Goal: Task Accomplishment & Management: Use online tool/utility

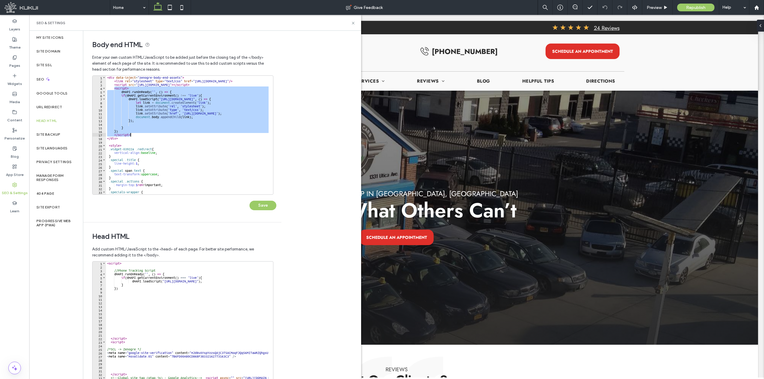
drag, startPoint x: 114, startPoint y: 90, endPoint x: 142, endPoint y: 133, distance: 51.8
click at [142, 133] on div "< div data-inject = "zenogre-body-end-assets" > < link rel = "stylesheet" type …" at bounding box center [651, 136] width 1091 height 121
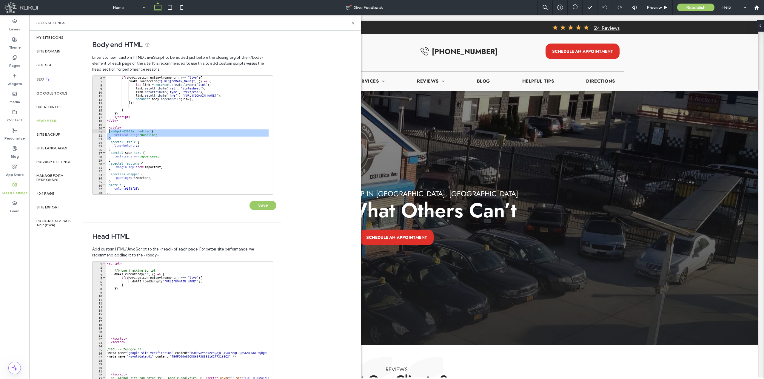
drag, startPoint x: 115, startPoint y: 136, endPoint x: 109, endPoint y: 133, distance: 6.6
click at [109, 133] on div "if ( dmAPI . getCurrentEnvironment ( ) !== 'live' ) { dmAPI . loadScript ( "[UR…" at bounding box center [651, 136] width 1091 height 121
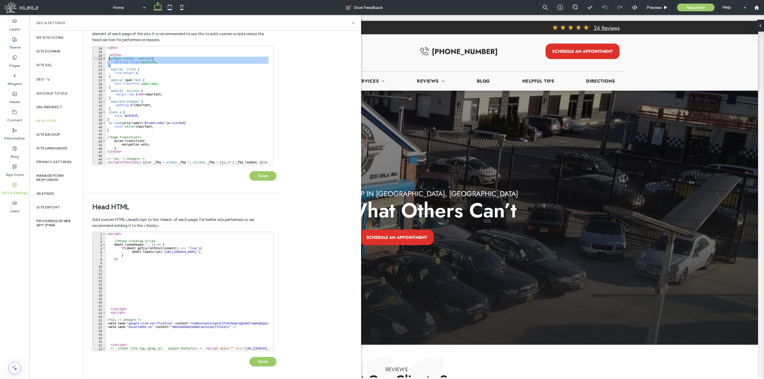
scroll to position [61, 0]
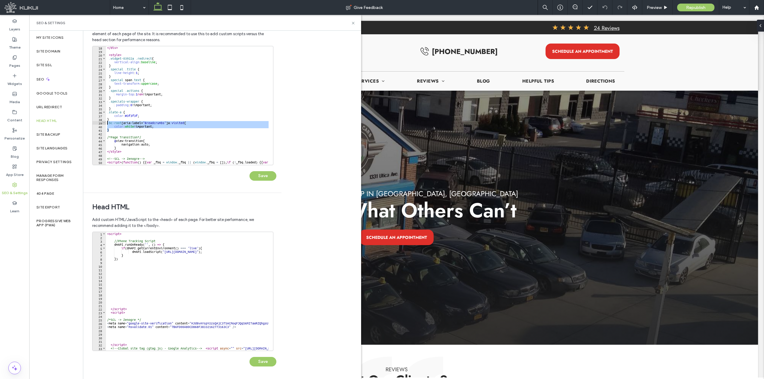
drag, startPoint x: 110, startPoint y: 130, endPoint x: 105, endPoint y: 124, distance: 8.3
click at [105, 124] on div "**********" at bounding box center [182, 105] width 181 height 119
click at [122, 149] on div "</ div > < style > .widget-03922a .redirect { vertical-align : baseline ; } .sp…" at bounding box center [651, 106] width 1091 height 121
type textarea "*"
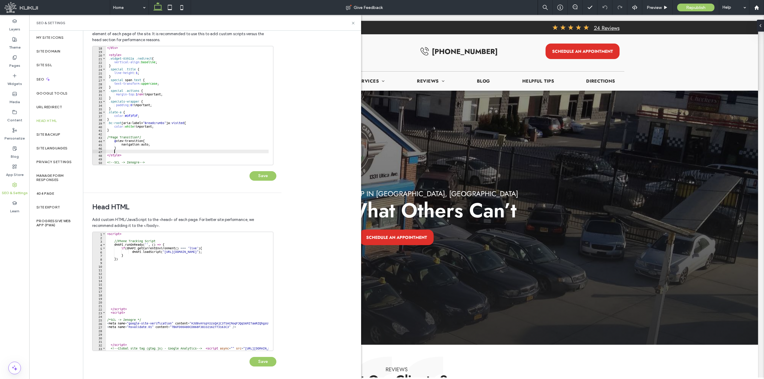
paste textarea "*"
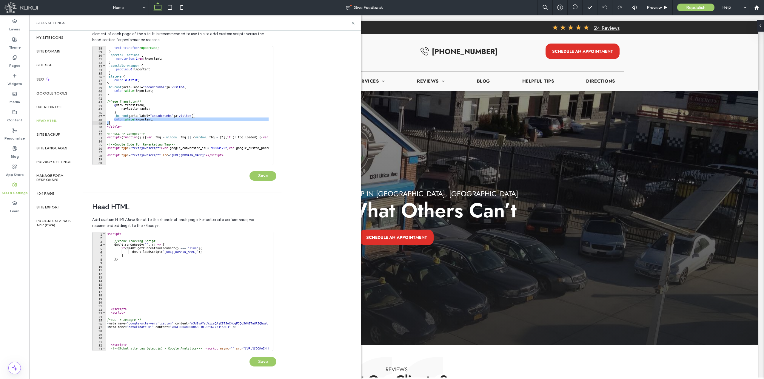
drag, startPoint x: 114, startPoint y: 119, endPoint x: 116, endPoint y: 122, distance: 4.2
click at [116, 122] on div "text-transform : uppercase ; } .special .actions { margin-top : 1 rem !importan…" at bounding box center [651, 106] width 1091 height 121
click at [141, 119] on div "text-transform : uppercase ; } .special .actions { margin-top : 1 rem !importan…" at bounding box center [187, 105] width 163 height 119
click at [133, 112] on div "text-transform : uppercase ; } .special .actions { margin-top : 1 rem !importan…" at bounding box center [651, 106] width 1091 height 121
type textarea "*"
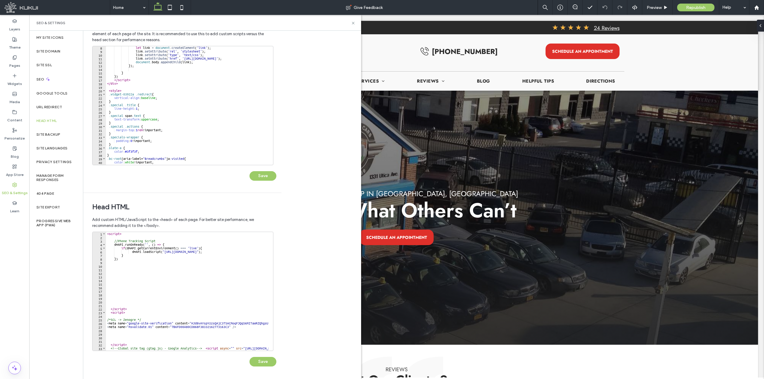
scroll to position [79, 0]
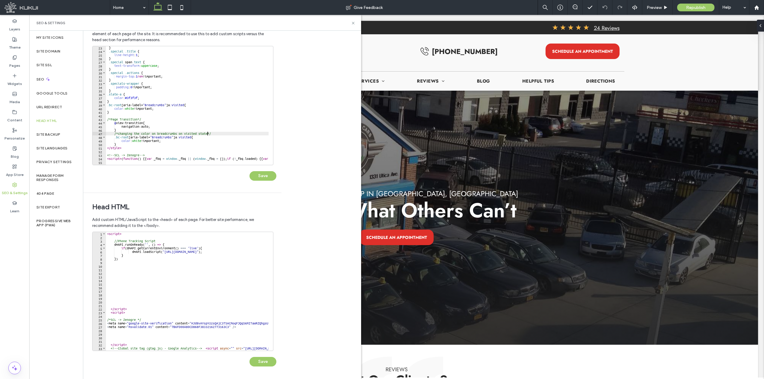
click at [144, 133] on div "} .special .title { line-height : 1 ; } .special span .text { text-transform : …" at bounding box center [651, 106] width 1091 height 121
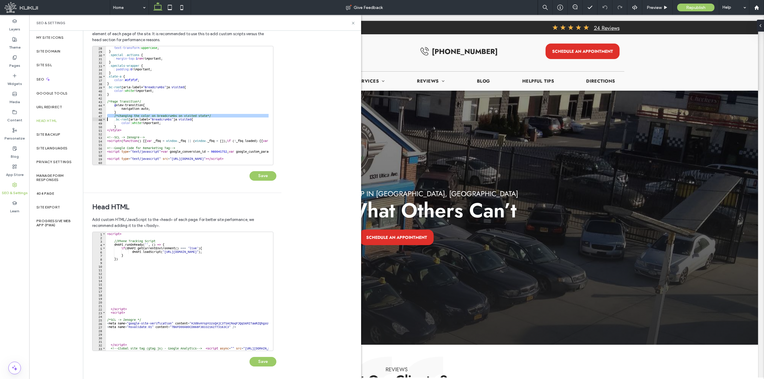
click at [127, 127] on div "text-transform : uppercase ; } .special .actions { margin-top : 1 rem !importan…" at bounding box center [651, 106] width 1091 height 121
click at [167, 104] on div "text-transform : uppercase ; } .special .actions { margin-top : 1 rem !importan…" at bounding box center [651, 106] width 1091 height 121
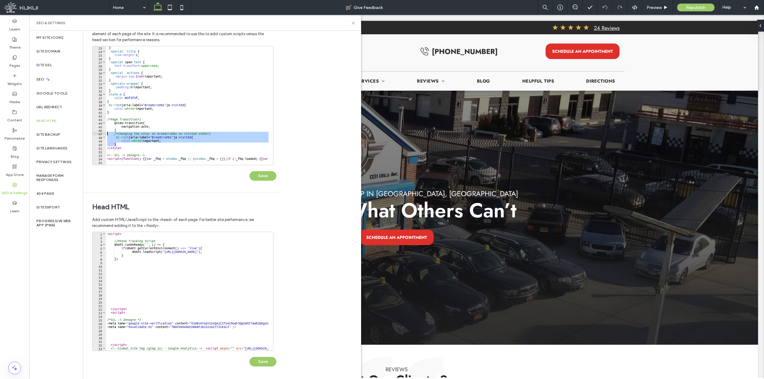
drag, startPoint x: 119, startPoint y: 143, endPoint x: 105, endPoint y: 134, distance: 17.1
click at [105, 134] on div "**********" at bounding box center [182, 105] width 181 height 119
type textarea "**********"
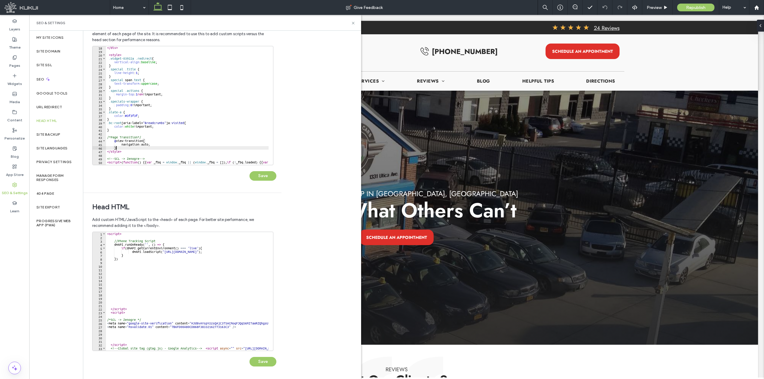
scroll to position [61, 0]
drag, startPoint x: 112, startPoint y: 120, endPoint x: 105, endPoint y: 113, distance: 10.3
click at [105, 113] on div "* 18 19 20 21 22 23 24 25 26 27 28 29 30 31 32 33 34 35 36 37 38 39 40 41 42 43…" at bounding box center [182, 105] width 181 height 119
click at [186, 85] on div "</ div > < style > .widget-03922a .redirect { vertical-align : baseline ; } .sp…" at bounding box center [651, 106] width 1091 height 121
type textarea "**********"
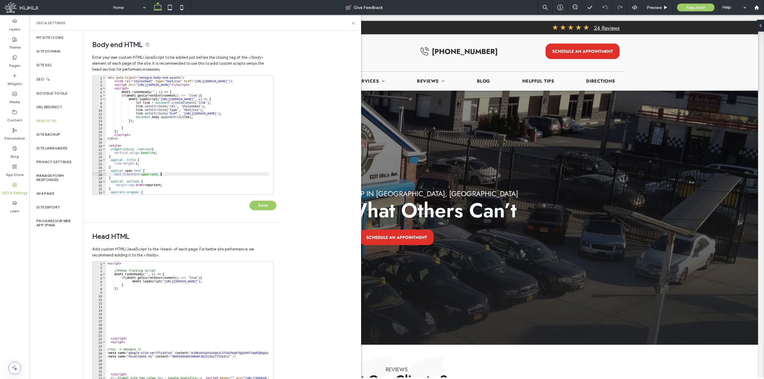
scroll to position [0, 0]
click at [286, 126] on div "**********" at bounding box center [222, 205] width 278 height 349
